Goal: Register for event/course

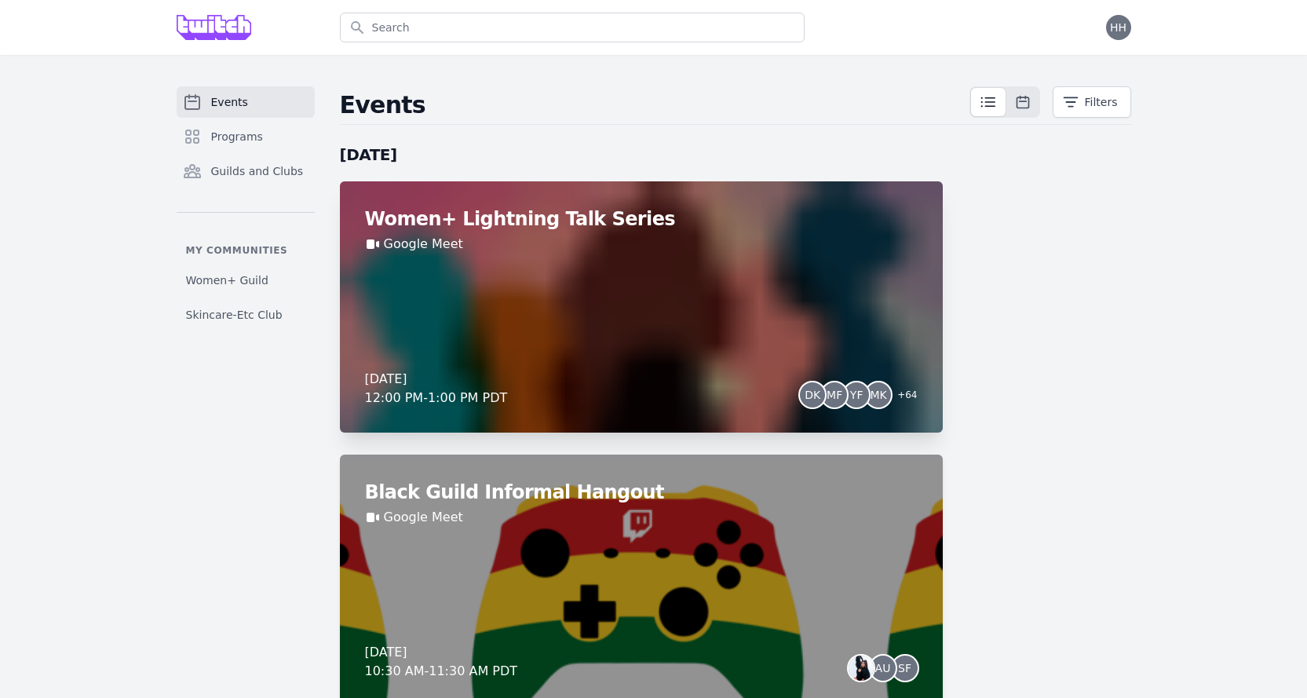
click at [589, 295] on div "Women+ Lightning Talk Series Google Meet [DATE] 12:00 PM - 1:00 PM PDT DK MF YF…" at bounding box center [641, 306] width 603 height 251
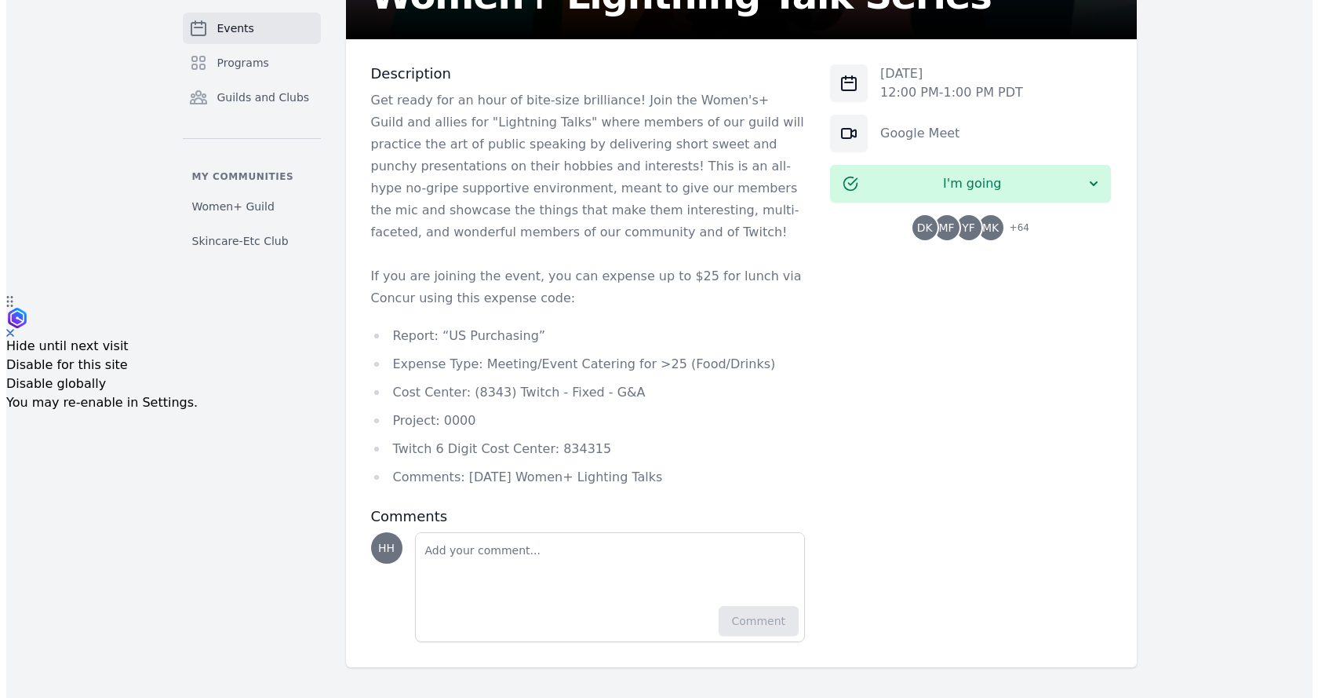
scroll to position [403, 0]
click at [914, 129] on link "Google Meet" at bounding box center [913, 132] width 79 height 15
click at [1008, 232] on span "+ 64" at bounding box center [1008, 228] width 29 height 22
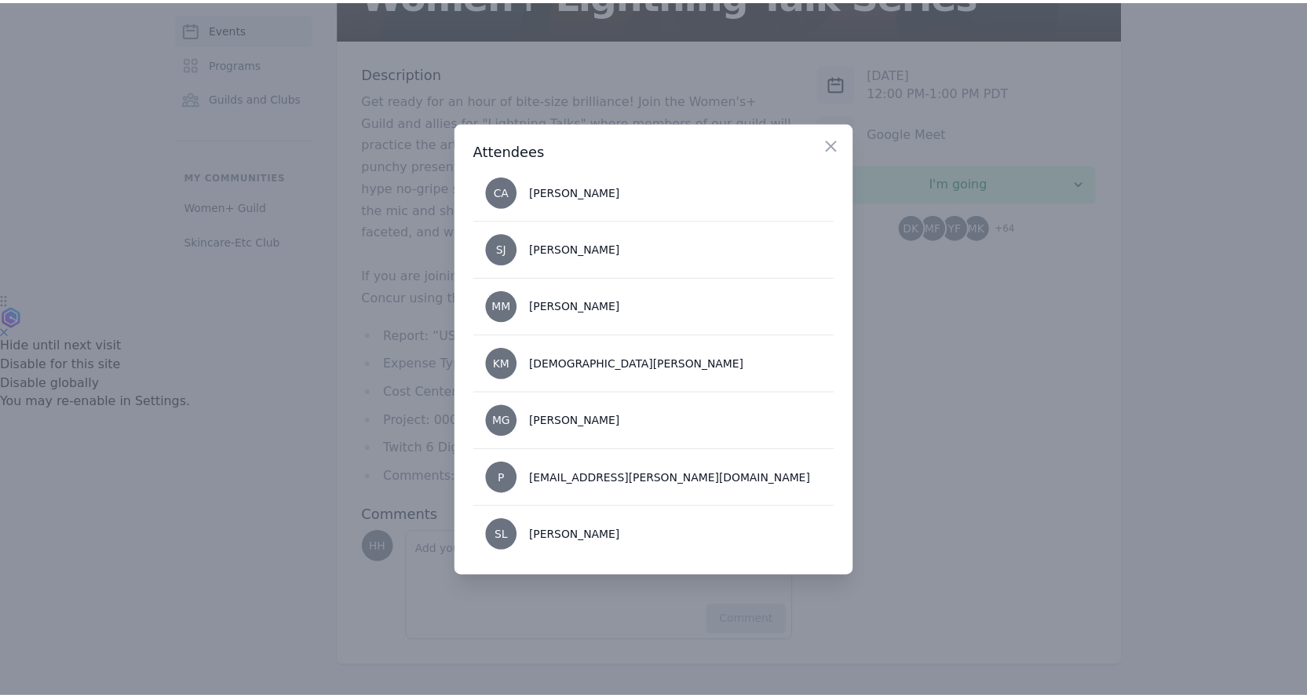
scroll to position [3510, 0]
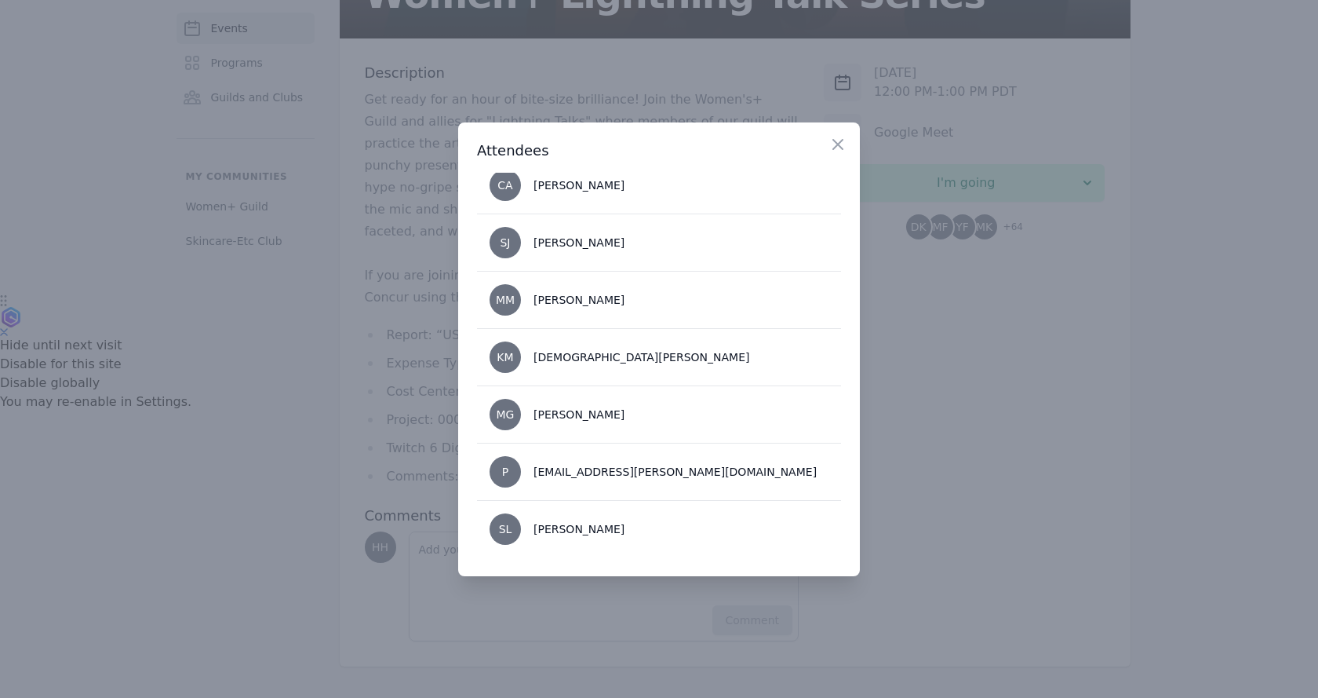
click at [1030, 398] on div at bounding box center [659, 349] width 1318 height 698
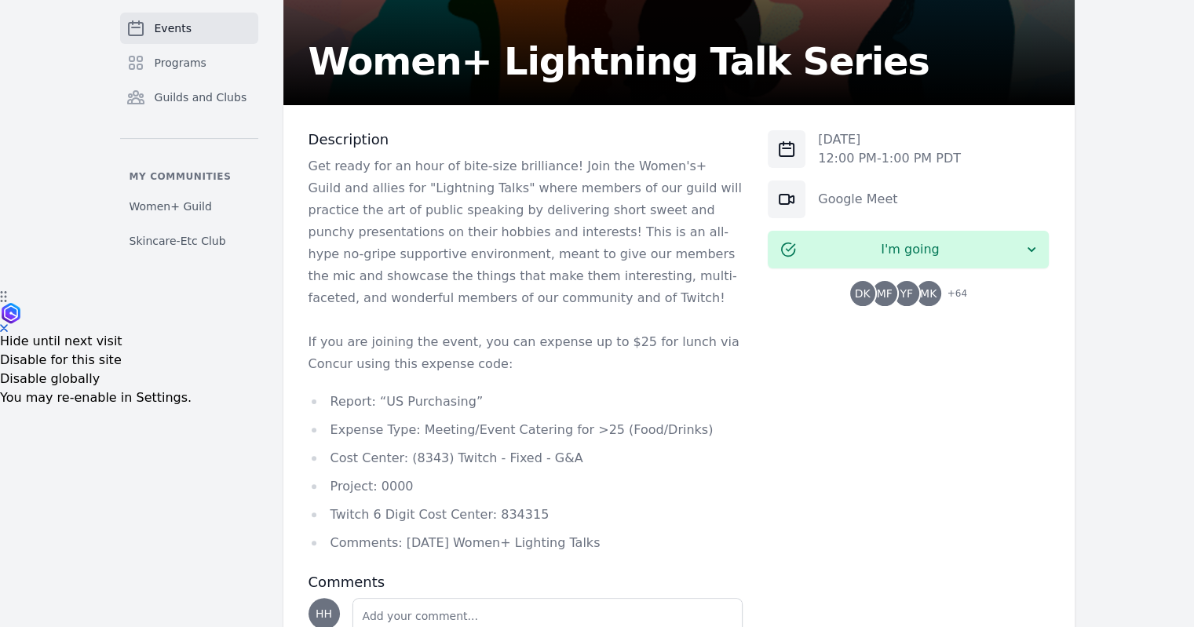
scroll to position [323, 0]
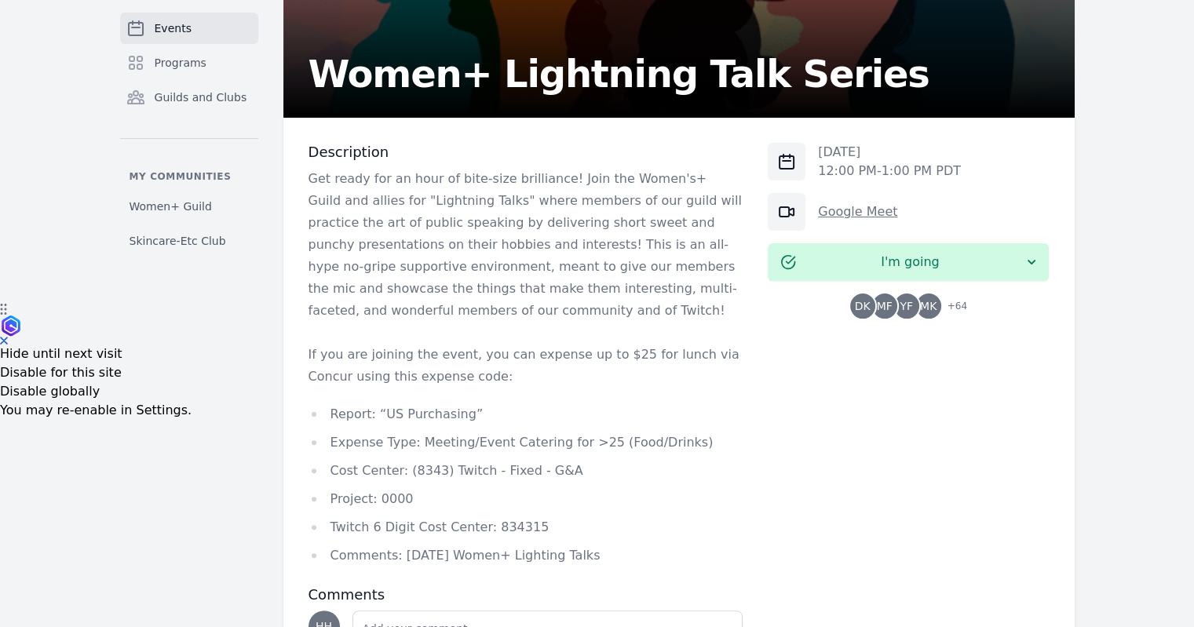
click at [847, 208] on link "Google Meet" at bounding box center [857, 211] width 79 height 15
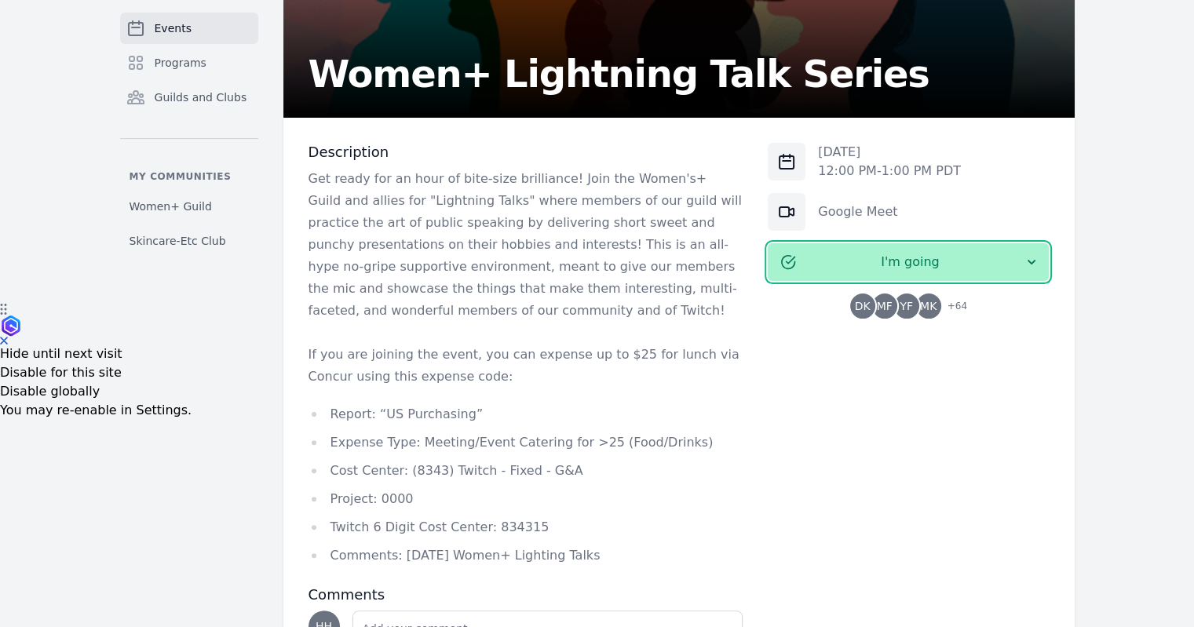
click at [921, 269] on span "I'm going" at bounding box center [910, 262] width 228 height 19
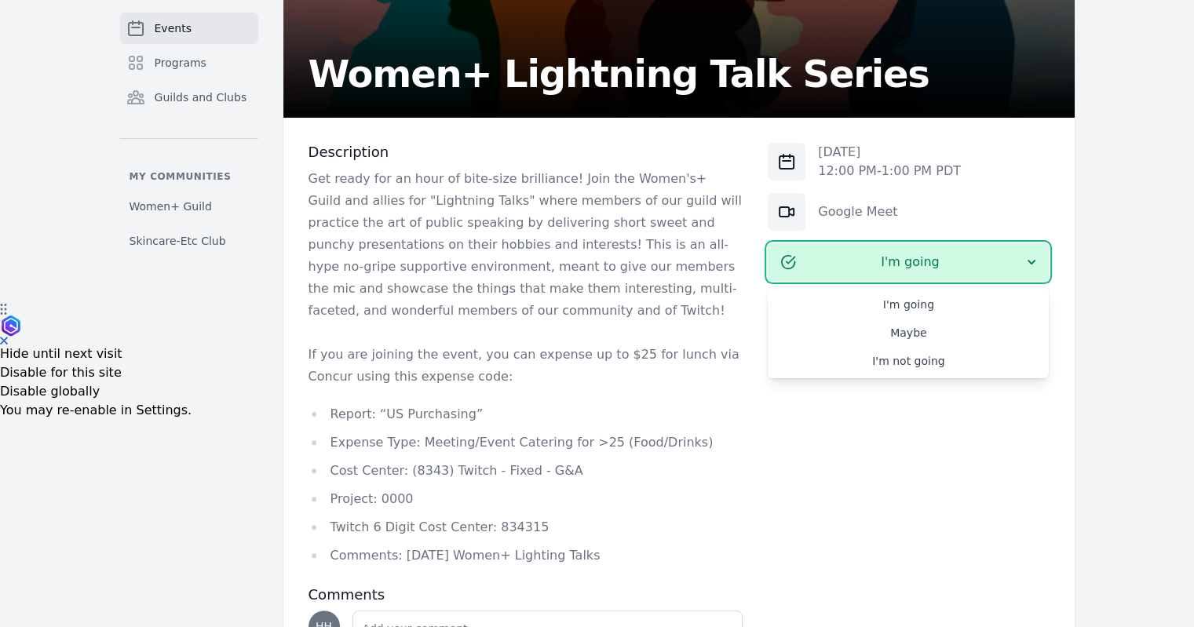
click at [939, 193] on div "Google Meet" at bounding box center [908, 212] width 281 height 38
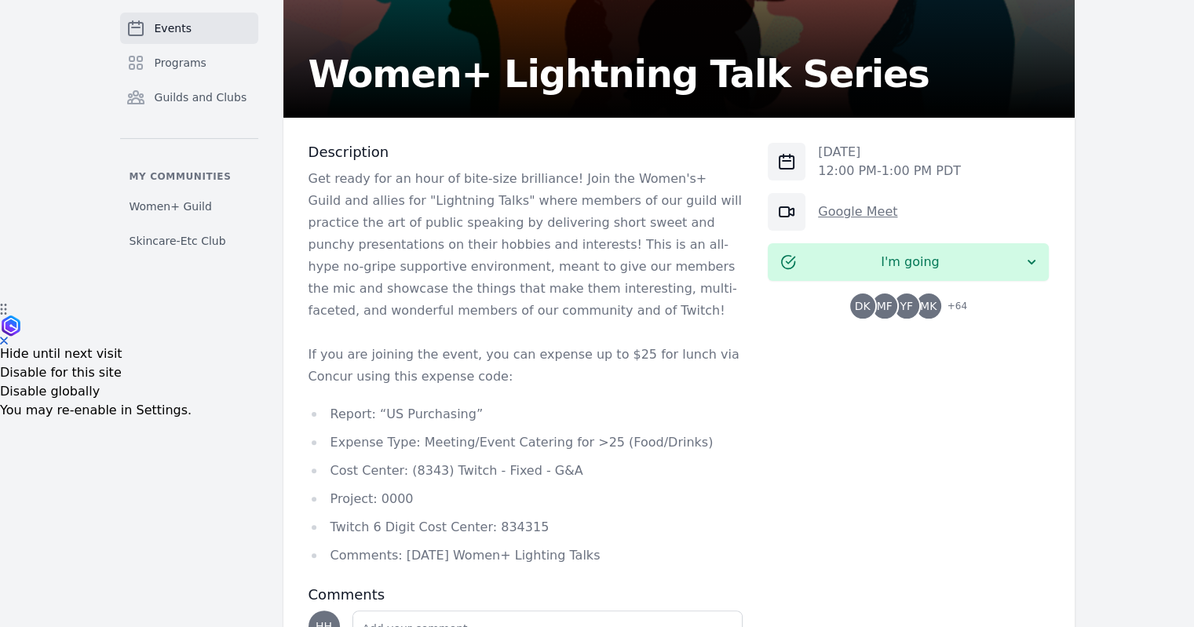
click at [868, 206] on link "Google Meet" at bounding box center [857, 211] width 79 height 15
